Goal: Find specific page/section: Find specific page/section

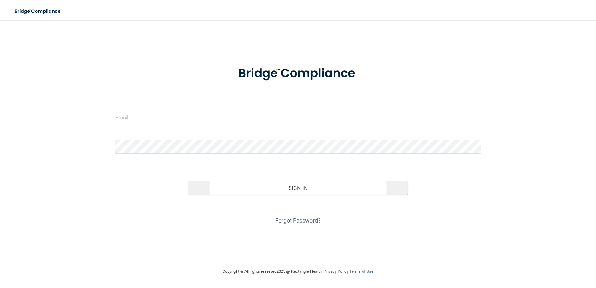
type input "[EMAIL_ADDRESS][DOMAIN_NAME]"
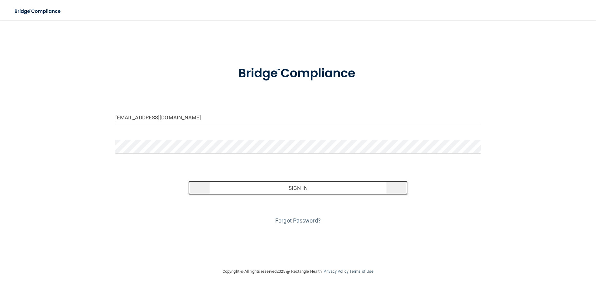
click at [295, 185] on button "Sign In" at bounding box center [298, 188] width 220 height 14
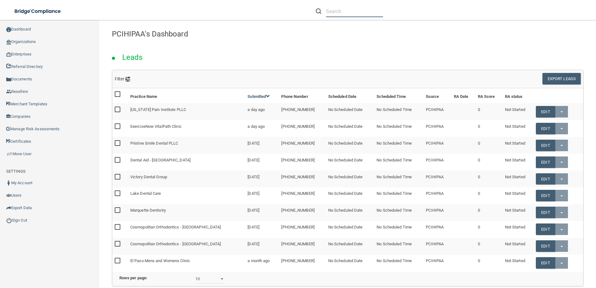
click at [347, 11] on input "text" at bounding box center [354, 12] width 57 height 12
paste input "[EMAIL_ADDRESS][DOMAIN_NAME]"
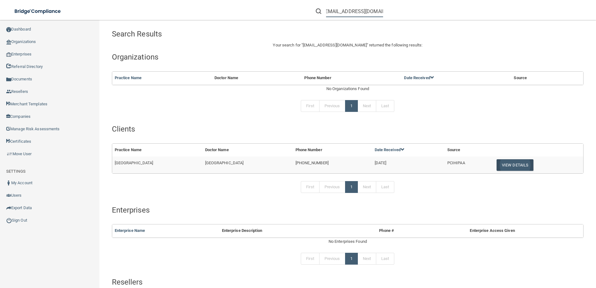
type input "[EMAIL_ADDRESS][DOMAIN_NAME]"
click at [519, 165] on button "View Details" at bounding box center [515, 165] width 37 height 12
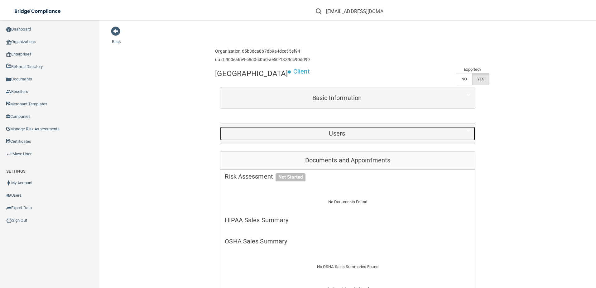
click at [304, 140] on div "Users" at bounding box center [337, 134] width 234 height 14
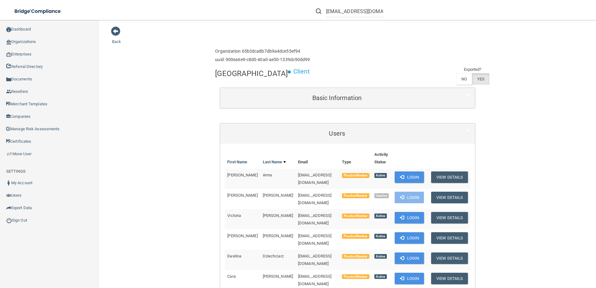
drag, startPoint x: 303, startPoint y: 73, endPoint x: 211, endPoint y: 72, distance: 92.0
drag, startPoint x: 215, startPoint y: 74, endPoint x: 304, endPoint y: 74, distance: 89.5
click at [288, 74] on h4 "[GEOGRAPHIC_DATA]" at bounding box center [251, 74] width 73 height 8
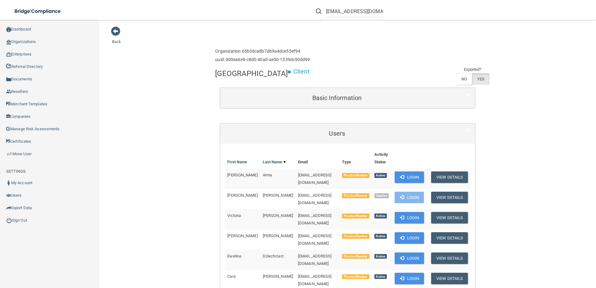
copy h4 "[GEOGRAPHIC_DATA]"
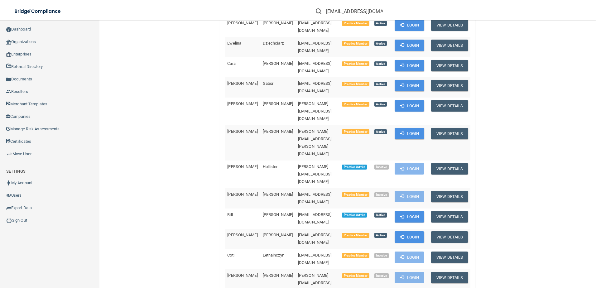
scroll to position [218, 0]
